Goal: Navigation & Orientation: Find specific page/section

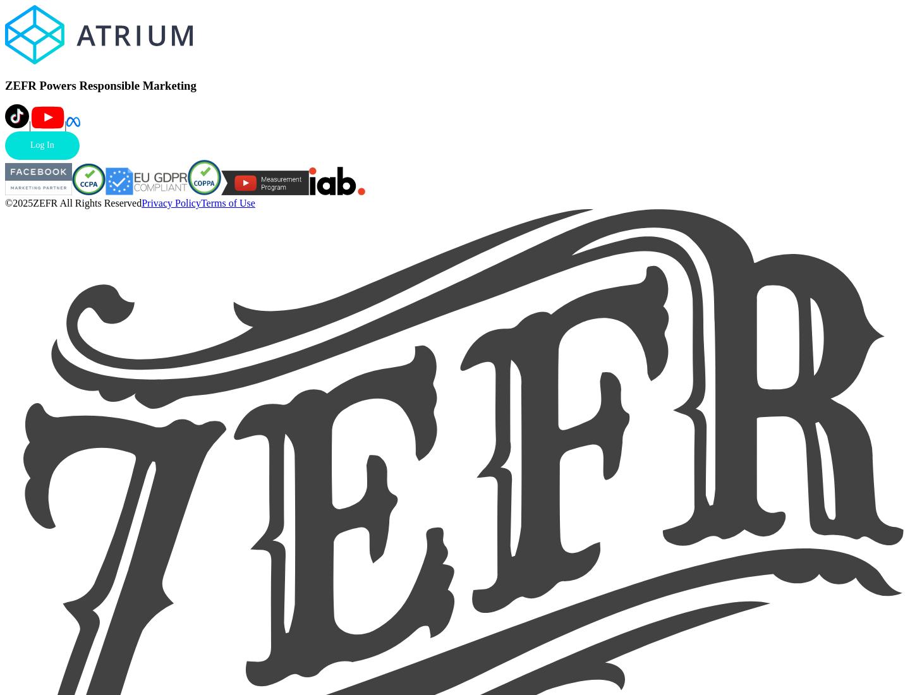
click at [80, 160] on link "Log In" at bounding box center [42, 145] width 75 height 28
